Goal: Information Seeking & Learning: Learn about a topic

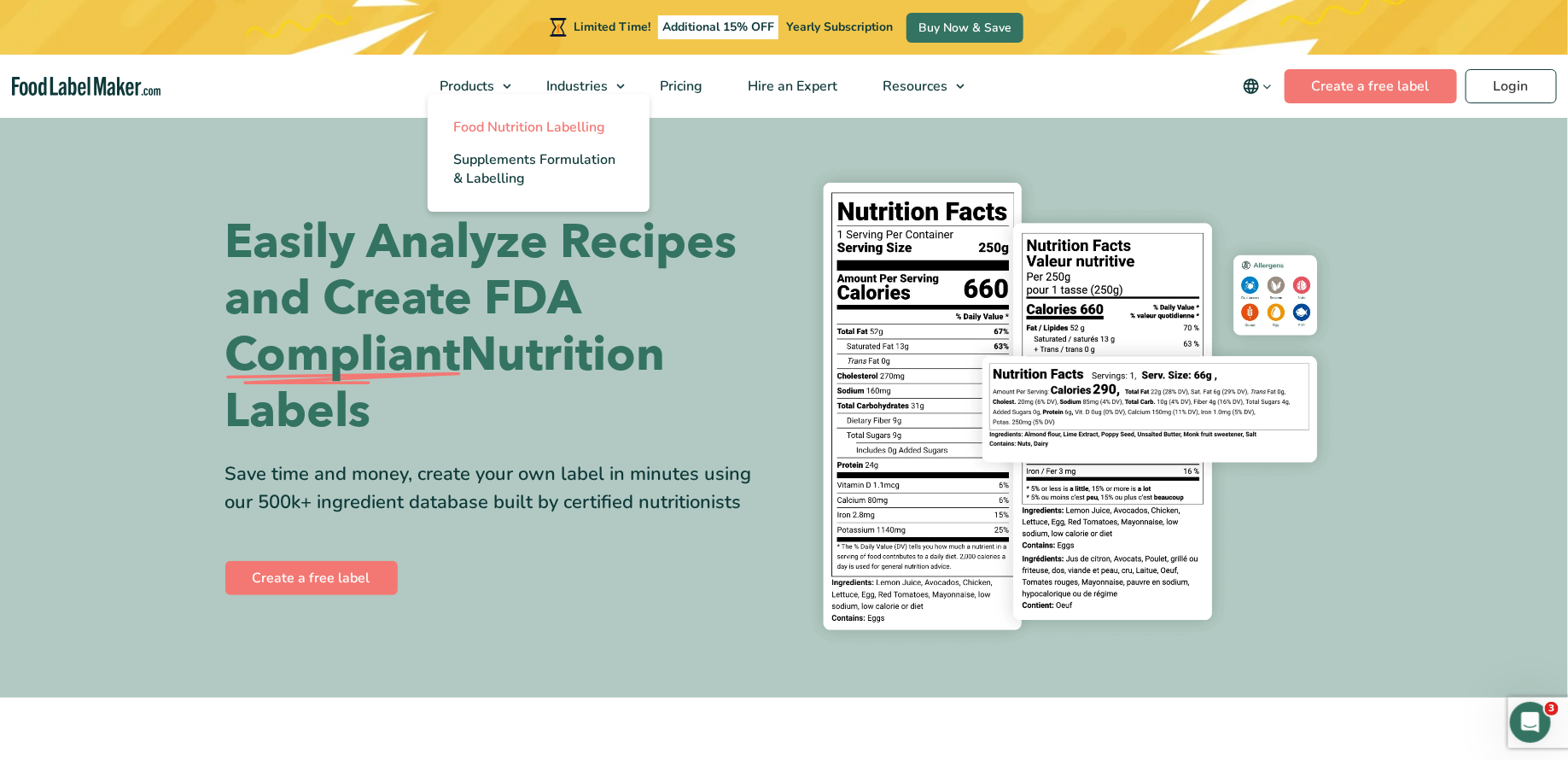
click at [497, 126] on span "Food Nutrition Labelling" at bounding box center [529, 127] width 152 height 19
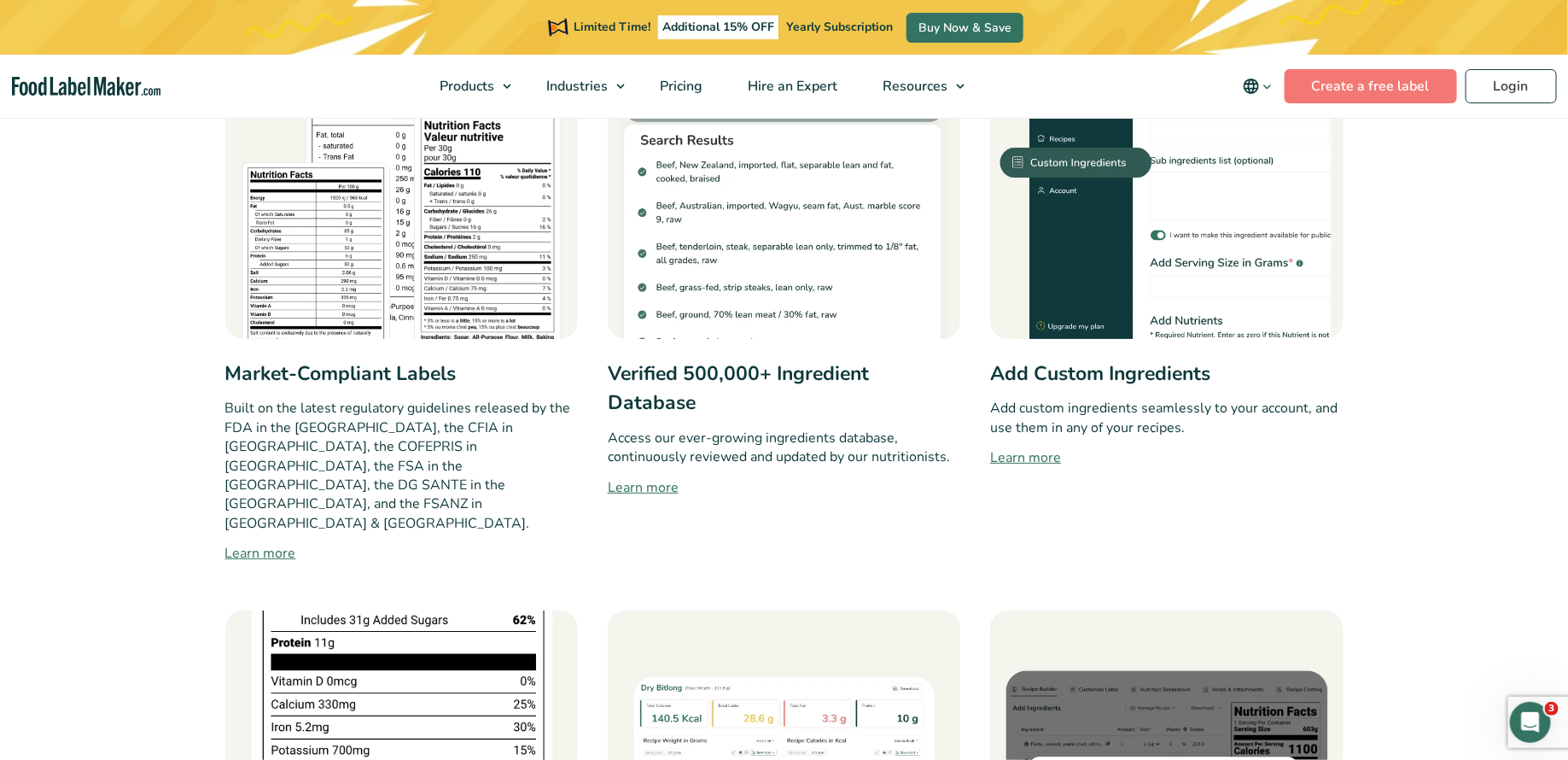
click at [1044, 457] on link "Learn more" at bounding box center [1166, 458] width 353 height 20
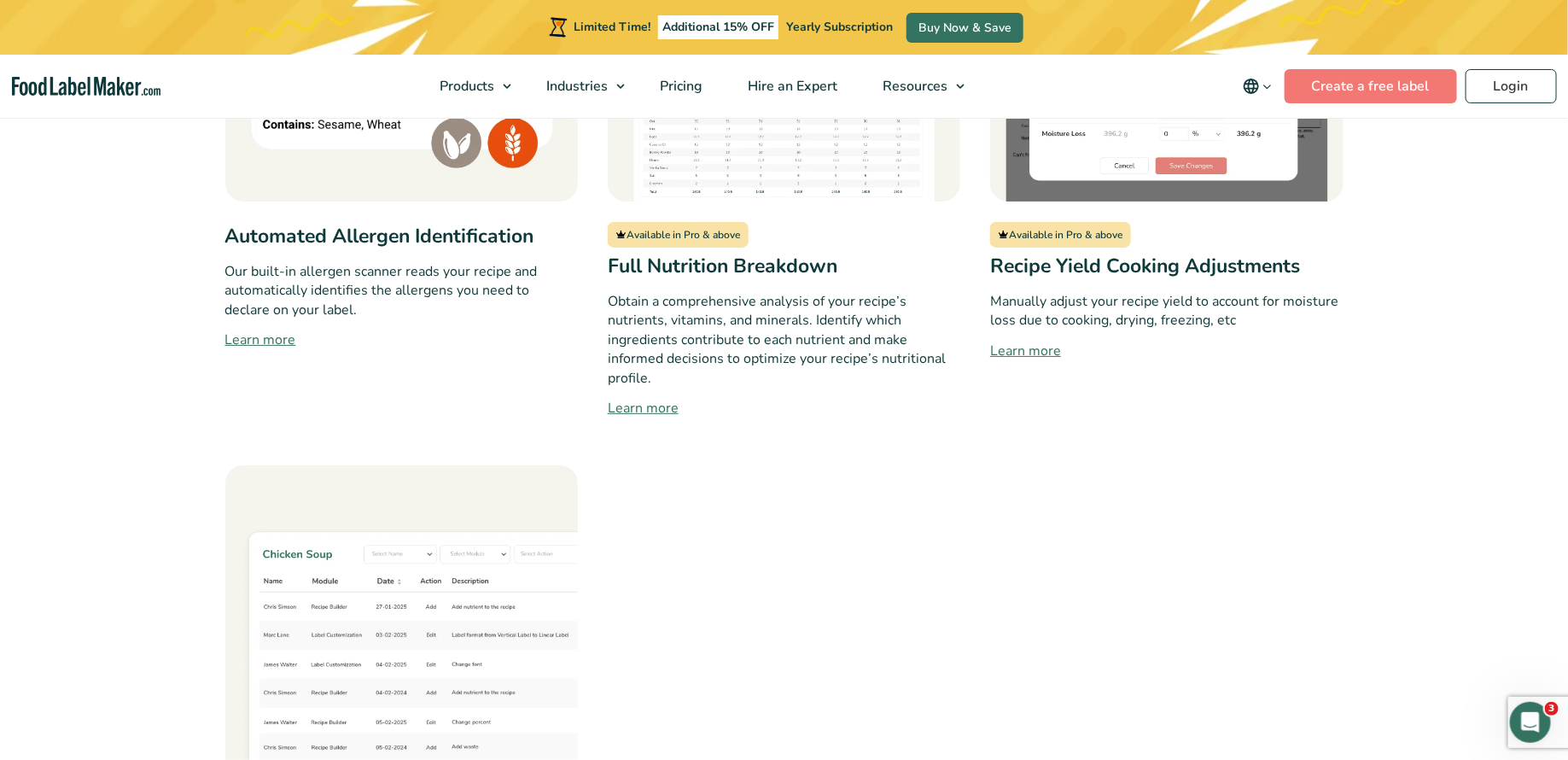
click at [267, 330] on link "Learn more" at bounding box center [401, 340] width 353 height 20
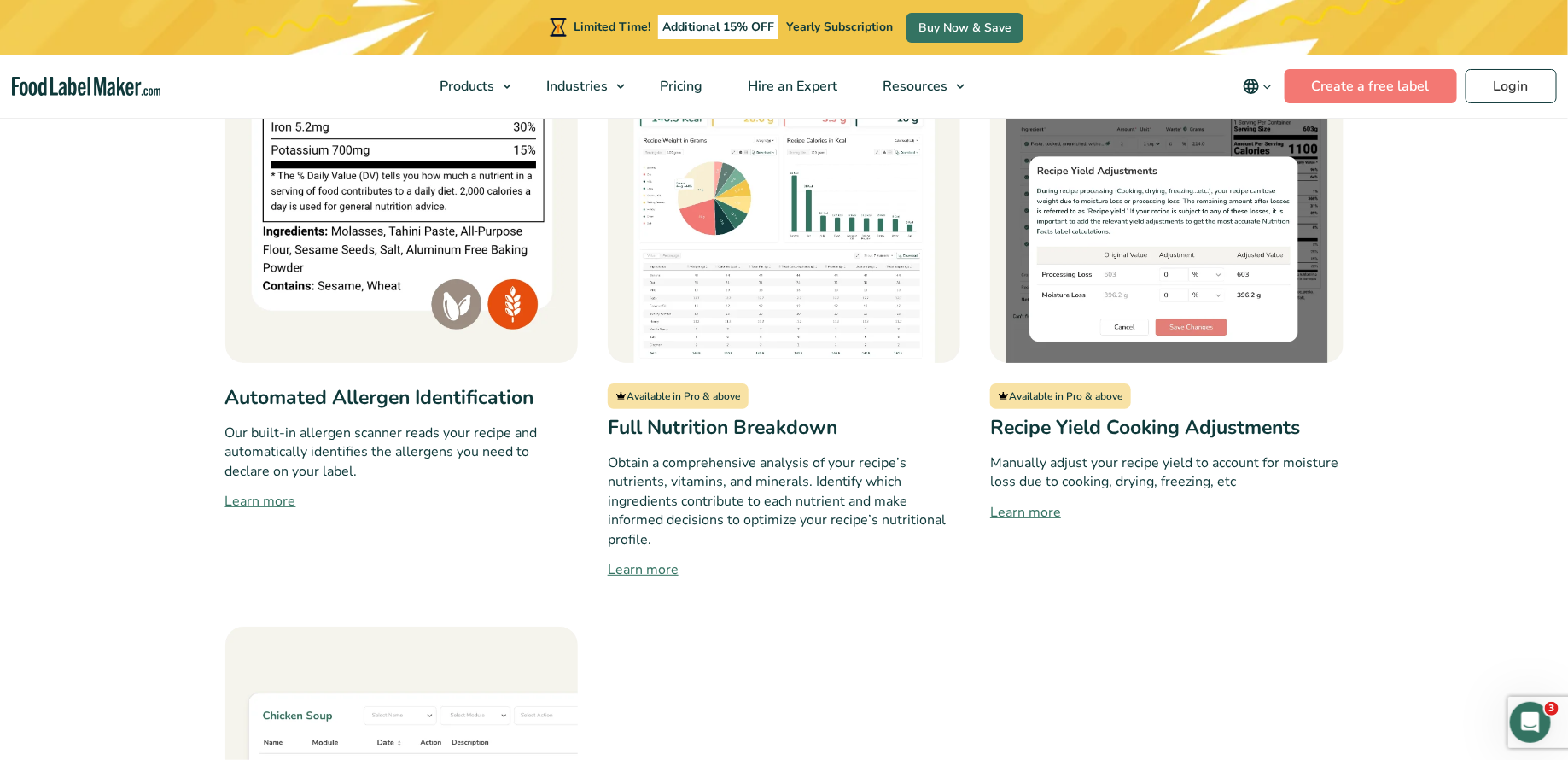
scroll to position [1546, 0]
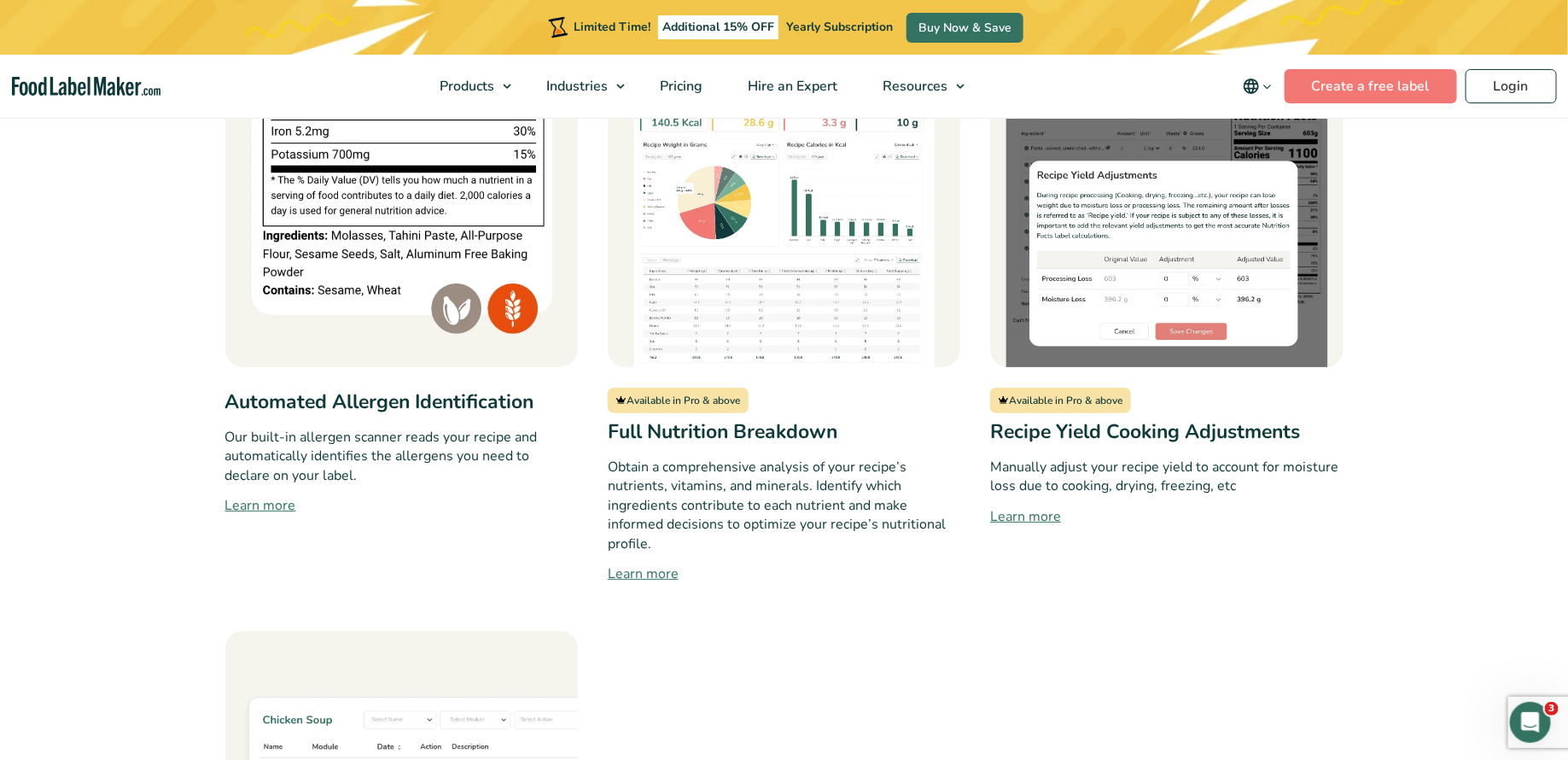
click at [1029, 506] on link "Learn more" at bounding box center [1166, 517] width 353 height 20
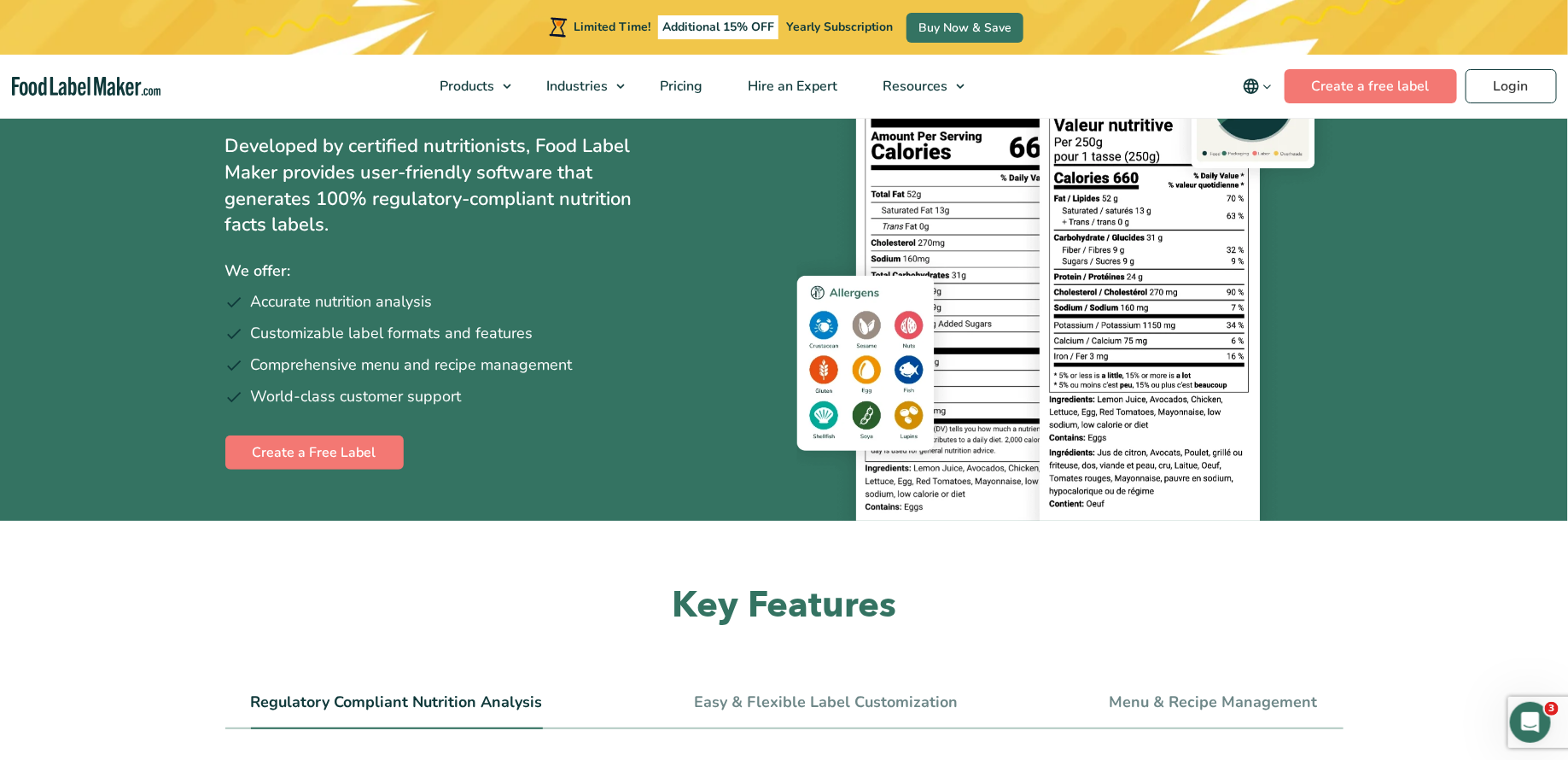
scroll to position [330, 0]
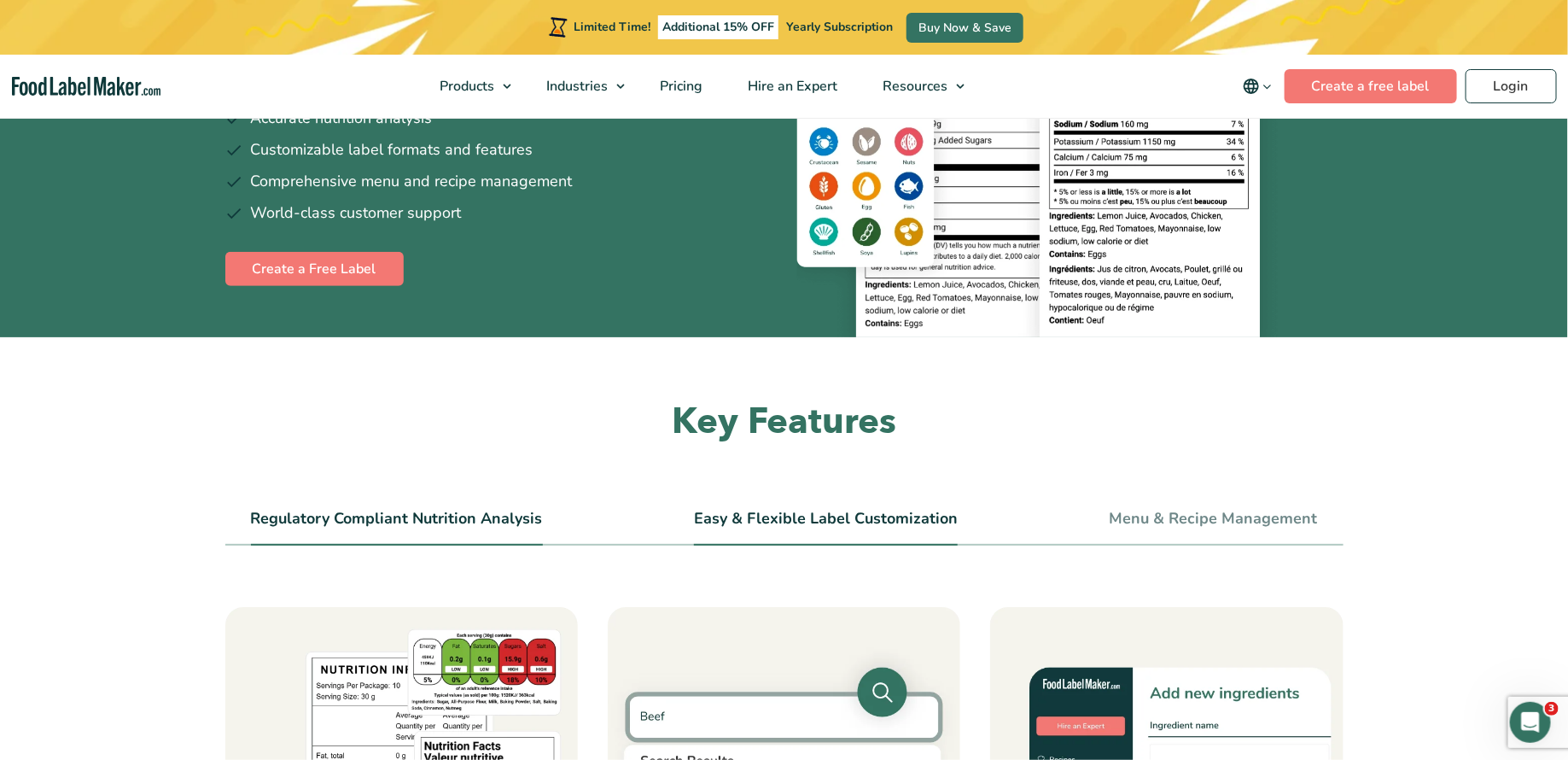
click at [720, 538] on li "Easy & Flexible Label Customization" at bounding box center [825, 526] width 264 height 38
click at [734, 529] on li "Easy & Flexible Label Customization" at bounding box center [825, 526] width 264 height 38
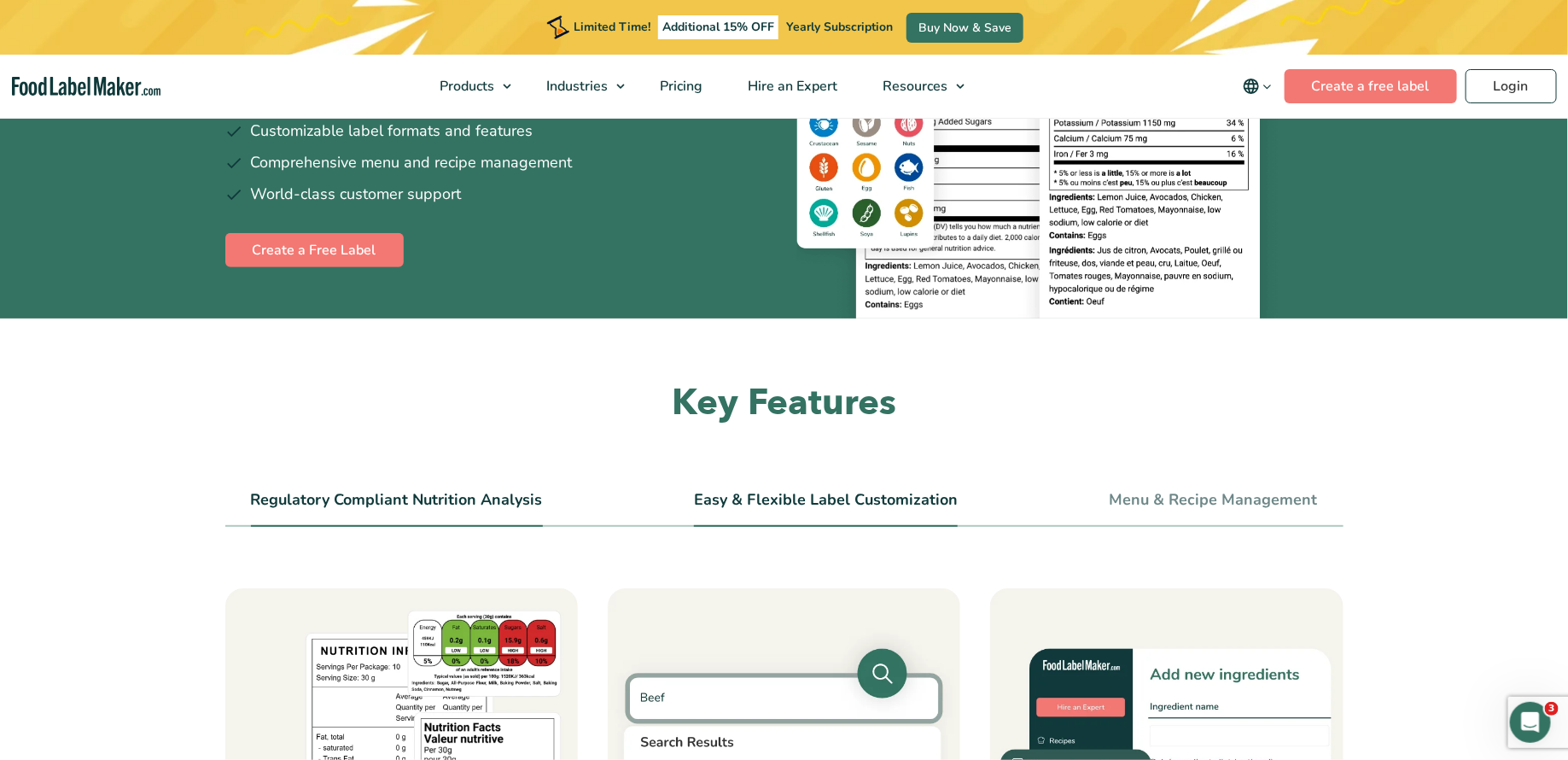
click at [762, 505] on link "Easy & Flexible Label Customization" at bounding box center [825, 500] width 264 height 19
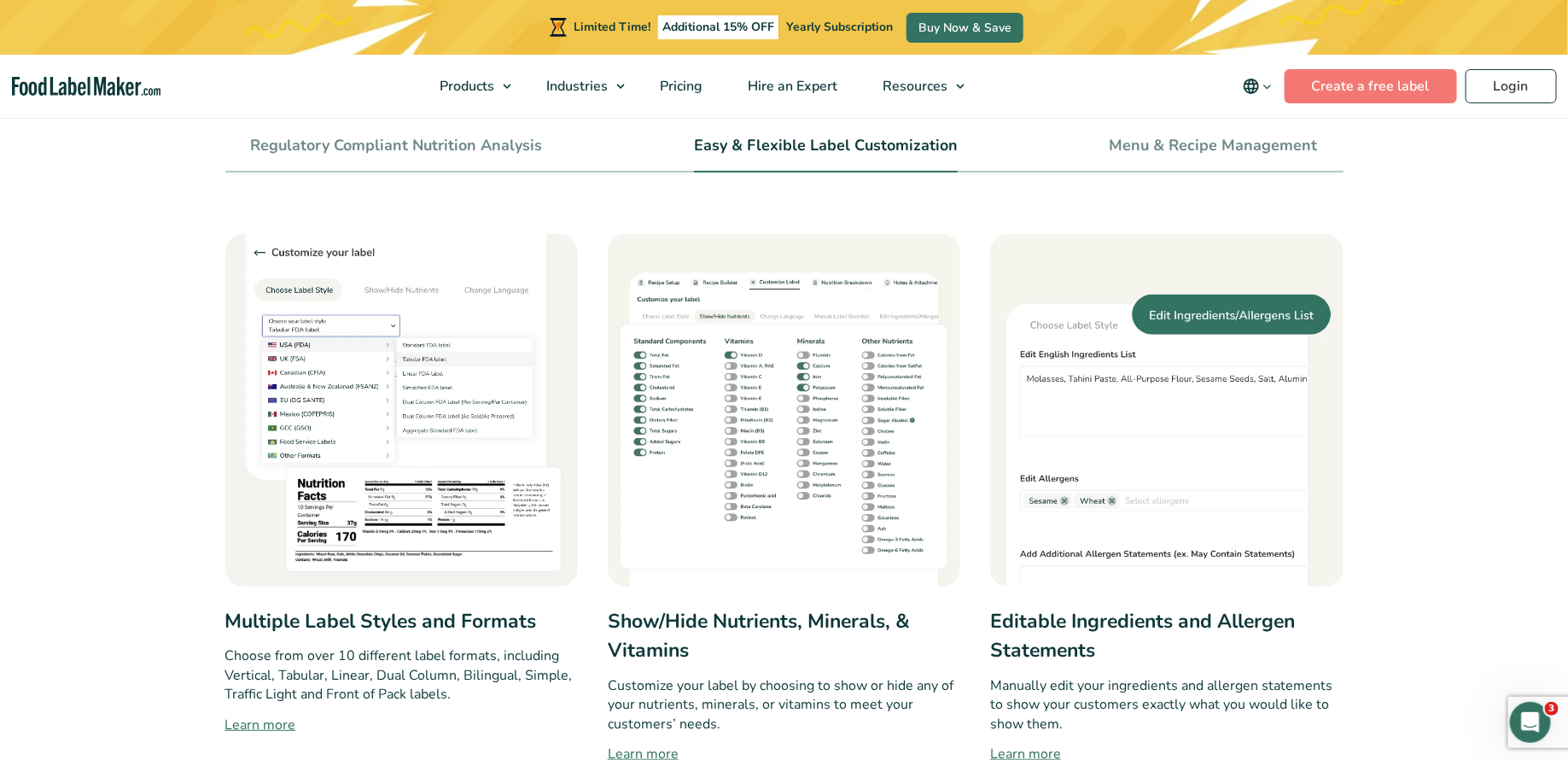
scroll to position [423, 0]
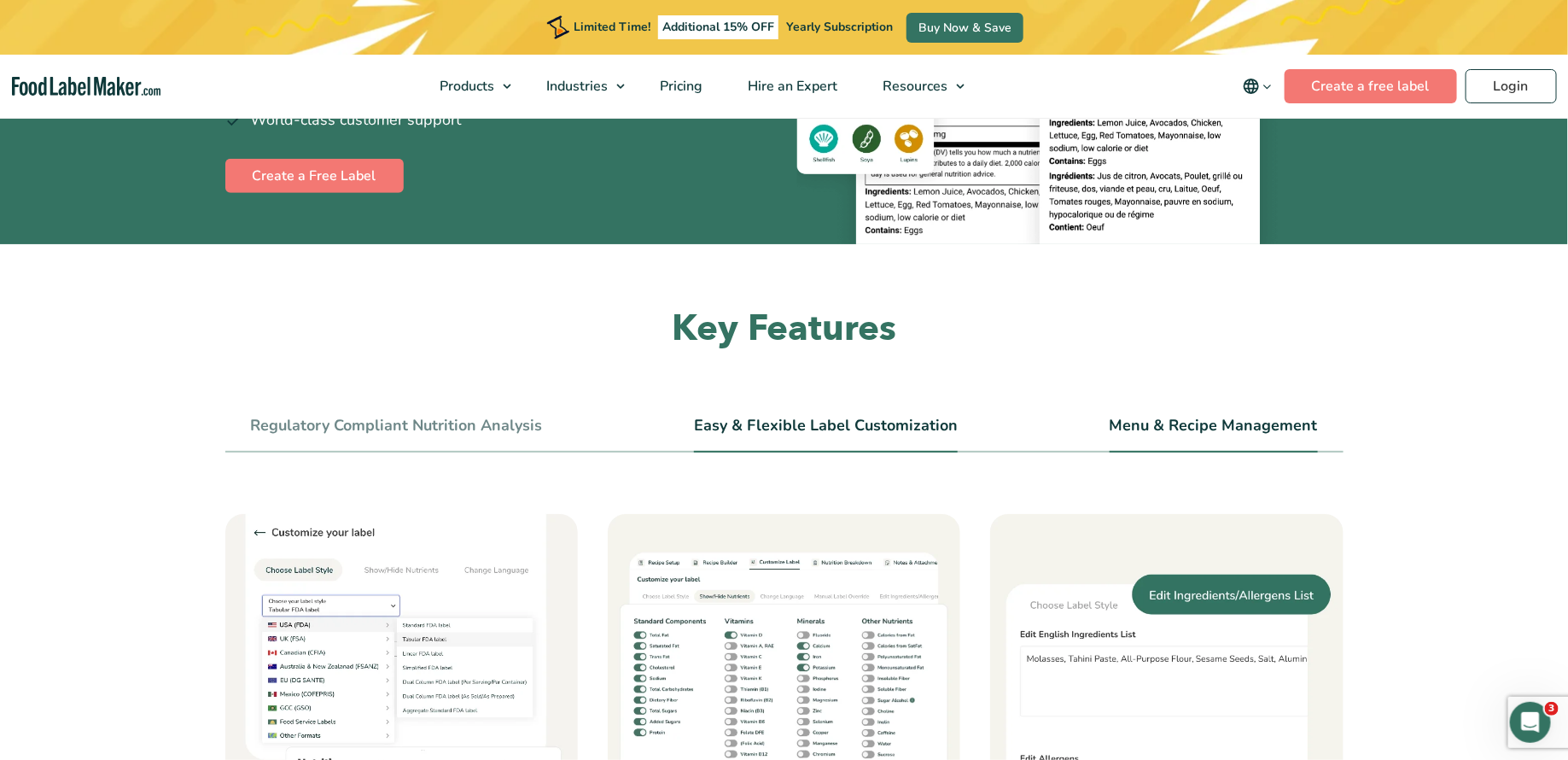
click at [1136, 437] on li "Menu & Recipe Management" at bounding box center [1214, 433] width 208 height 38
click at [1145, 425] on link "Menu & Recipe Management" at bounding box center [1214, 426] width 208 height 19
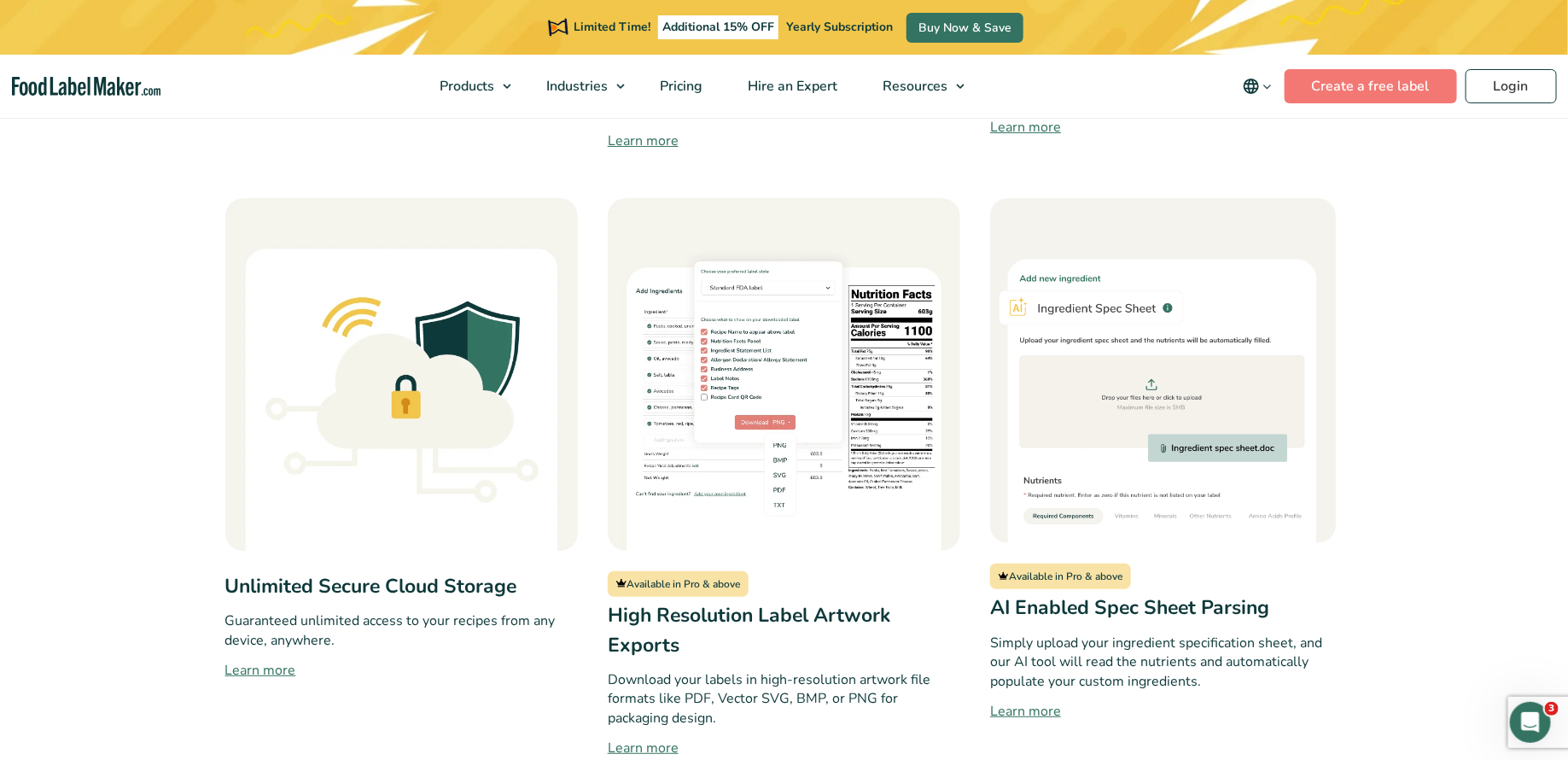
scroll to position [1628, 0]
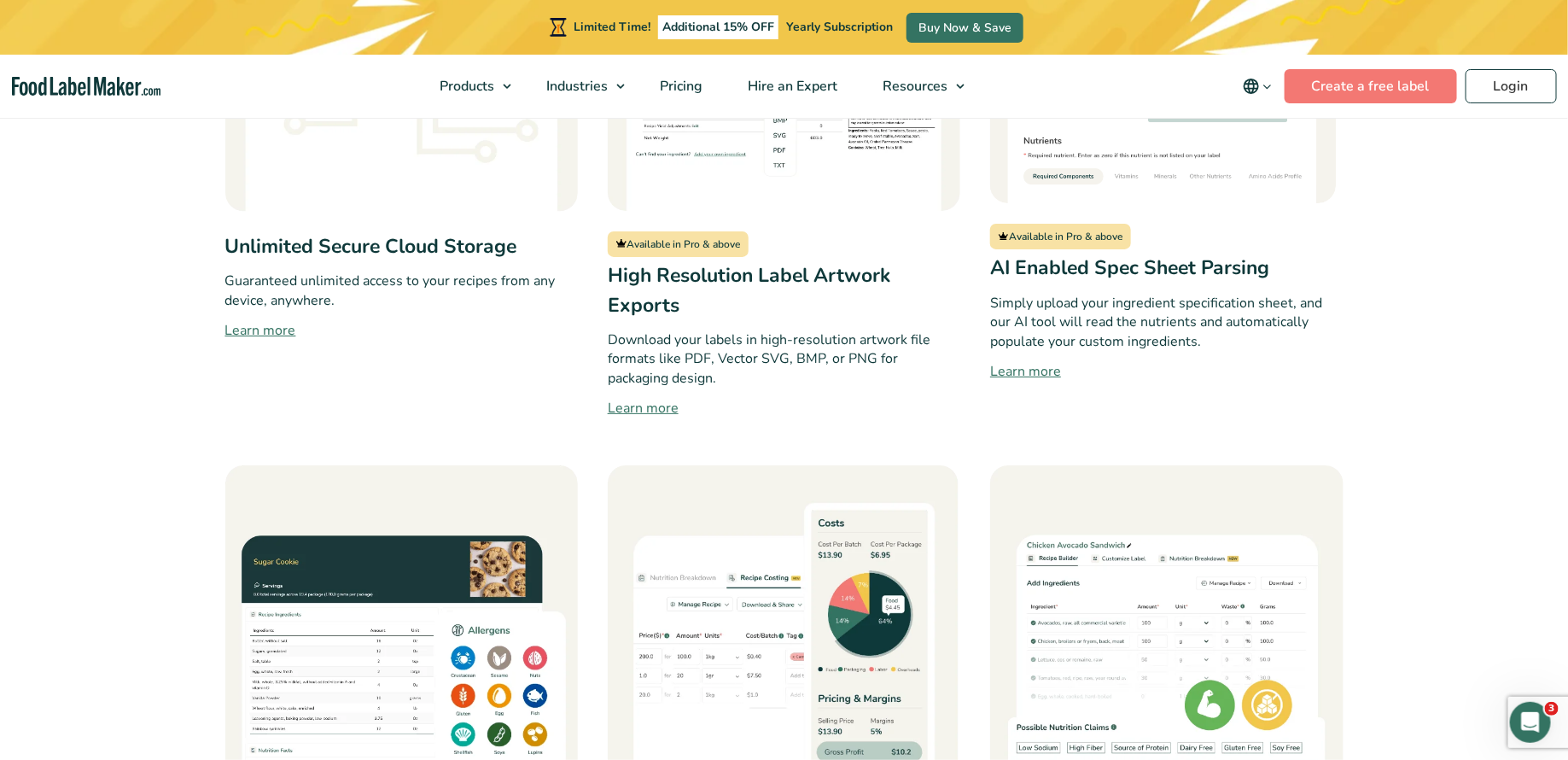
click at [1017, 372] on link "Learn more" at bounding box center [1166, 371] width 353 height 20
